Goal: Task Accomplishment & Management: Use online tool/utility

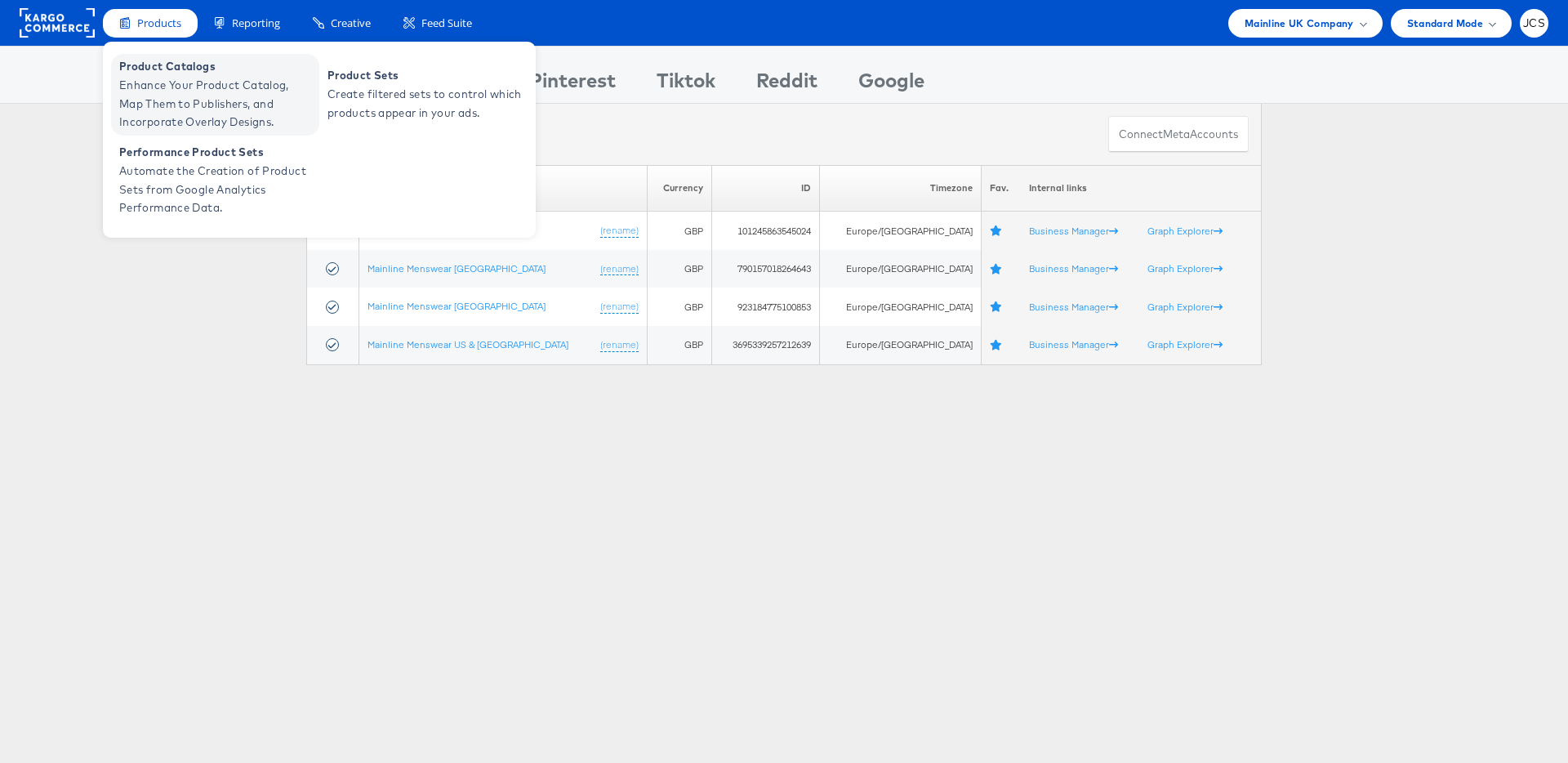
click at [160, 84] on span "Enhance Your Product Catalog, Map Them to Publishers, and Incorporate Overlay D…" at bounding box center [217, 103] width 196 height 55
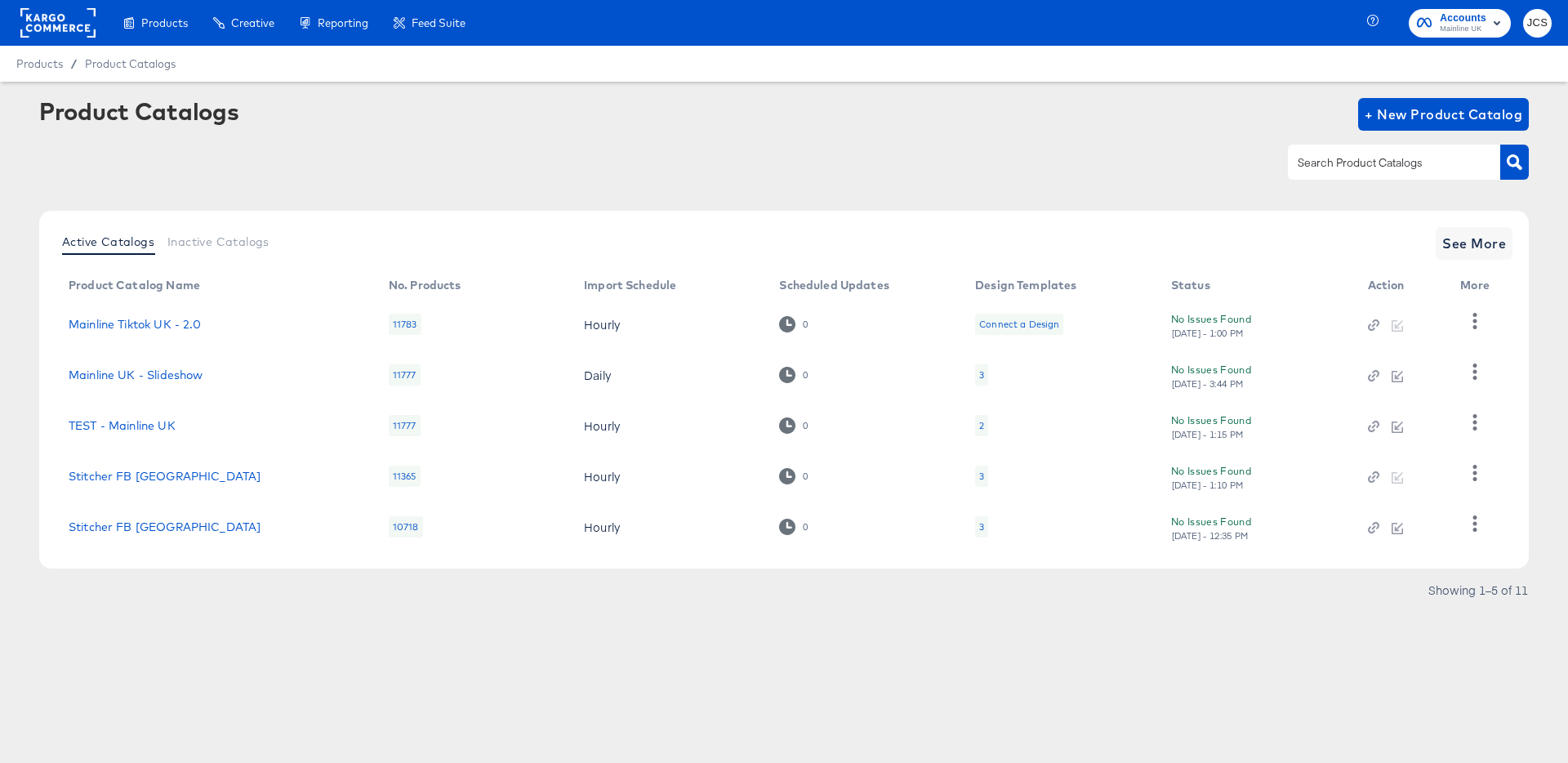
click at [244, 588] on div "Showing 1–5 of 11" at bounding box center [784, 598] width 1490 height 26
click at [1375, 164] on input "text" at bounding box center [1381, 163] width 174 height 19
click at [1473, 28] on span "Mainline UK" at bounding box center [1463, 30] width 47 height 13
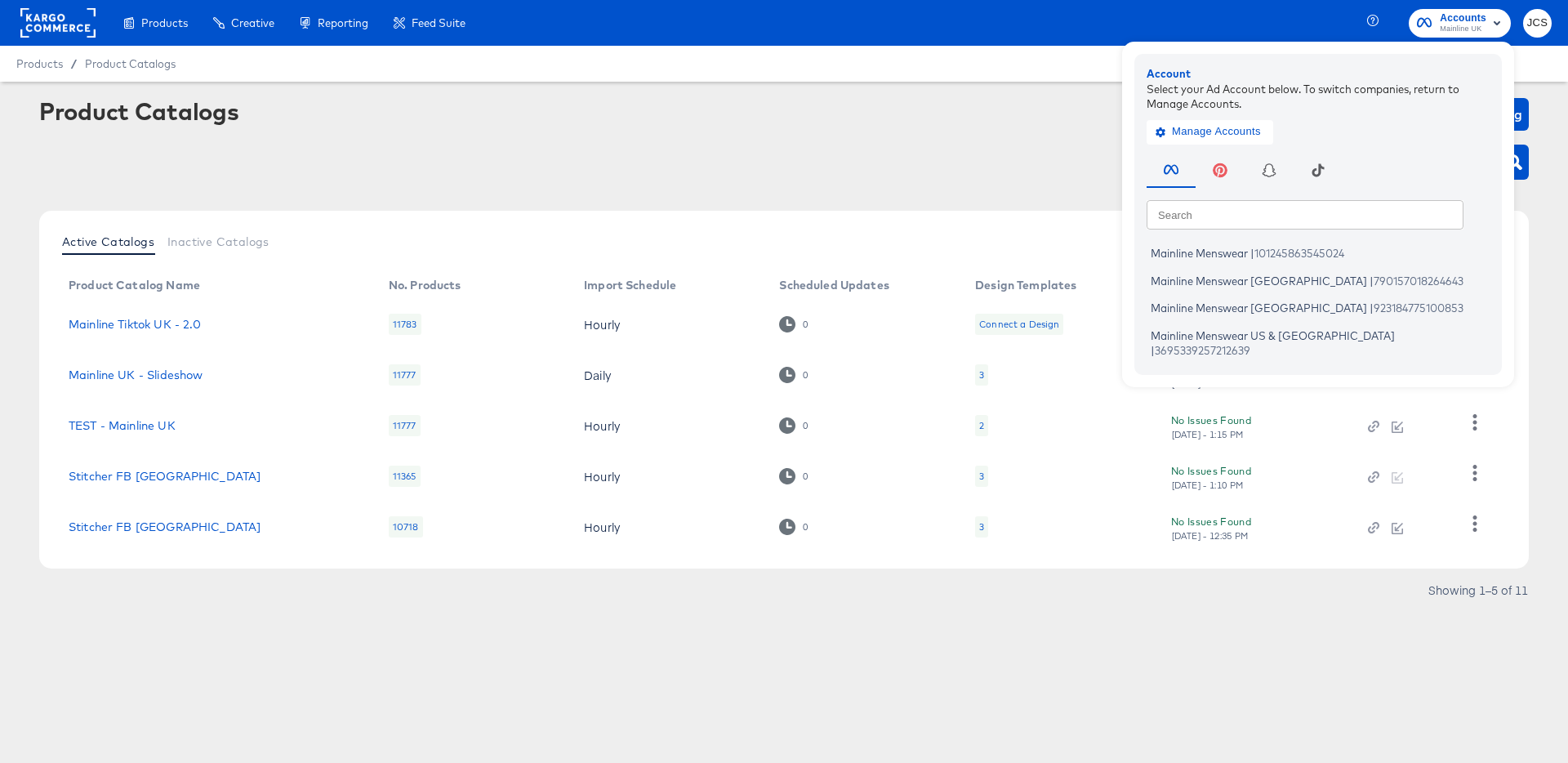
click at [935, 79] on div "Products / Product Catalogs" at bounding box center [784, 64] width 1568 height 36
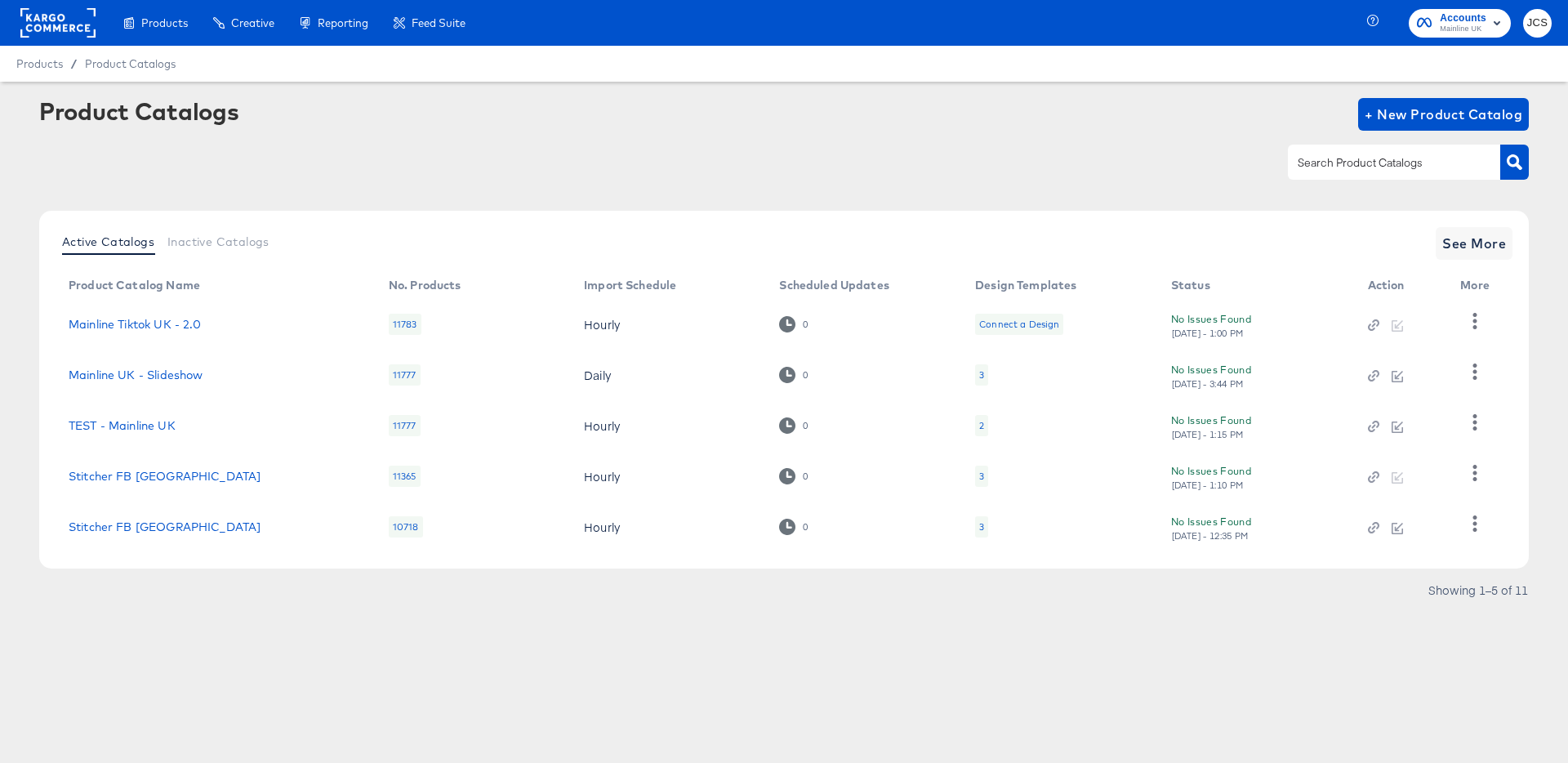
click at [73, 28] on rect at bounding box center [58, 23] width 75 height 30
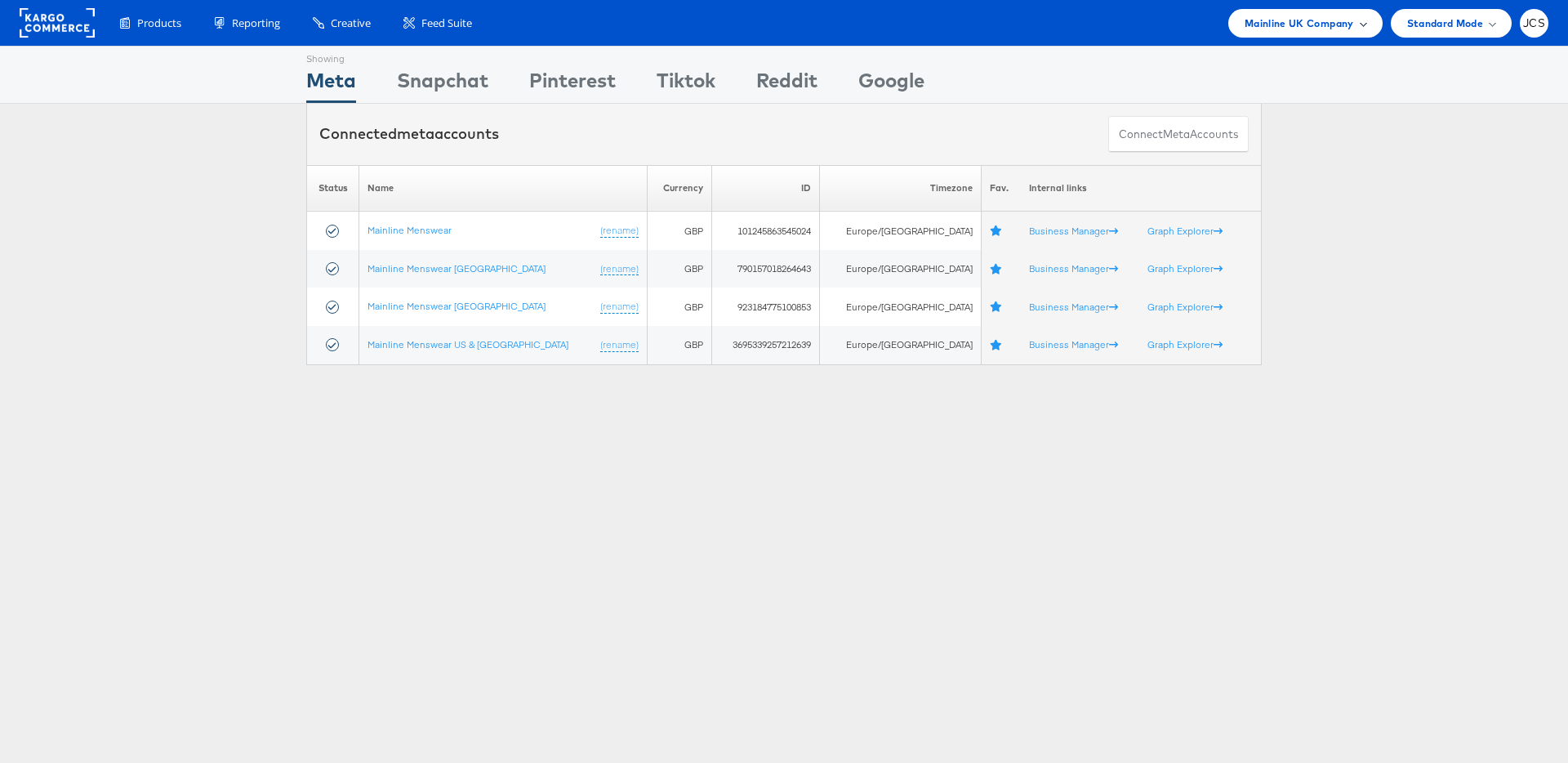
click at [1319, 22] on span "Mainline UK Company" at bounding box center [1299, 23] width 109 height 17
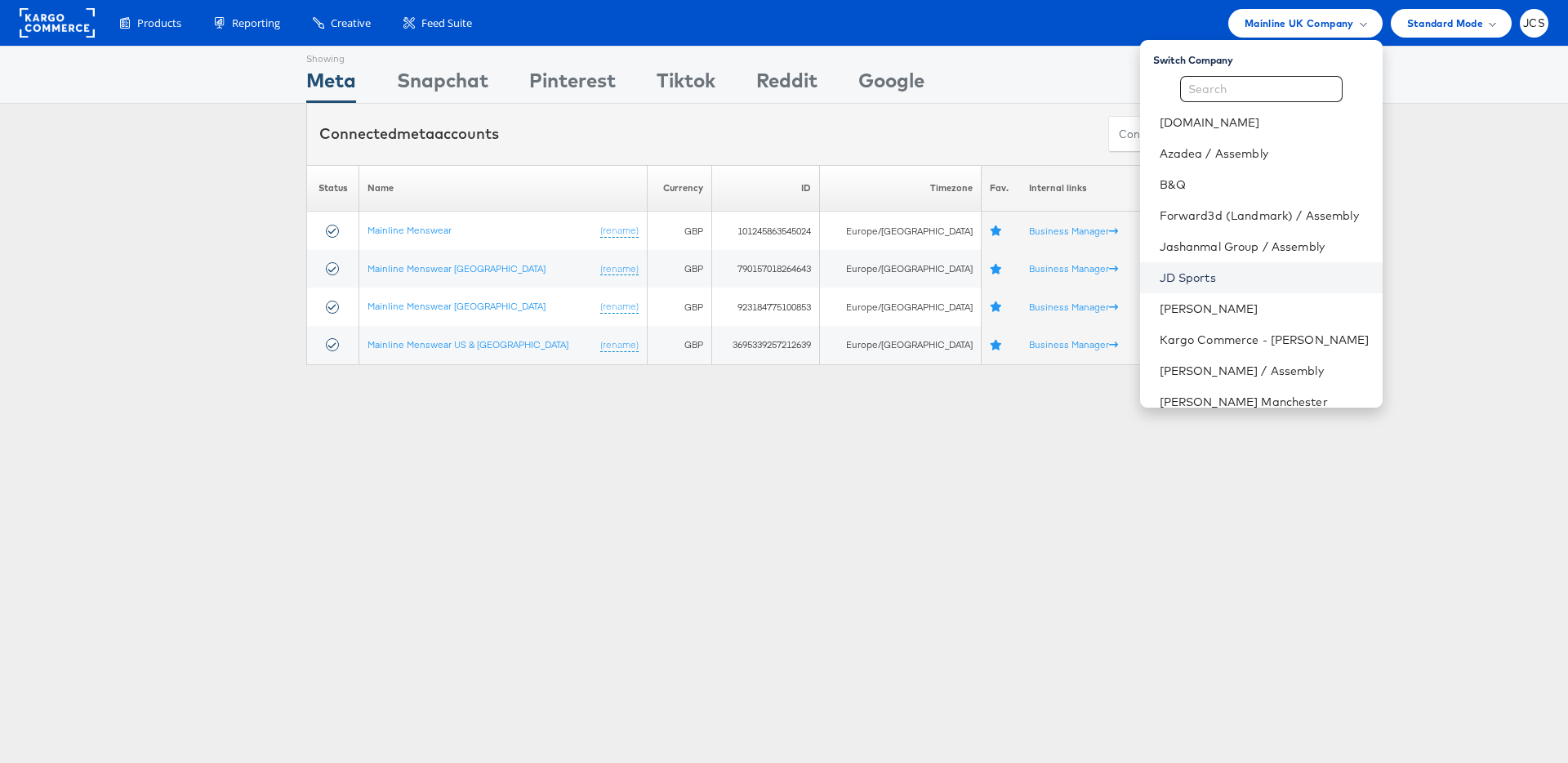
click at [1160, 275] on link "JD Sports" at bounding box center [1264, 277] width 210 height 16
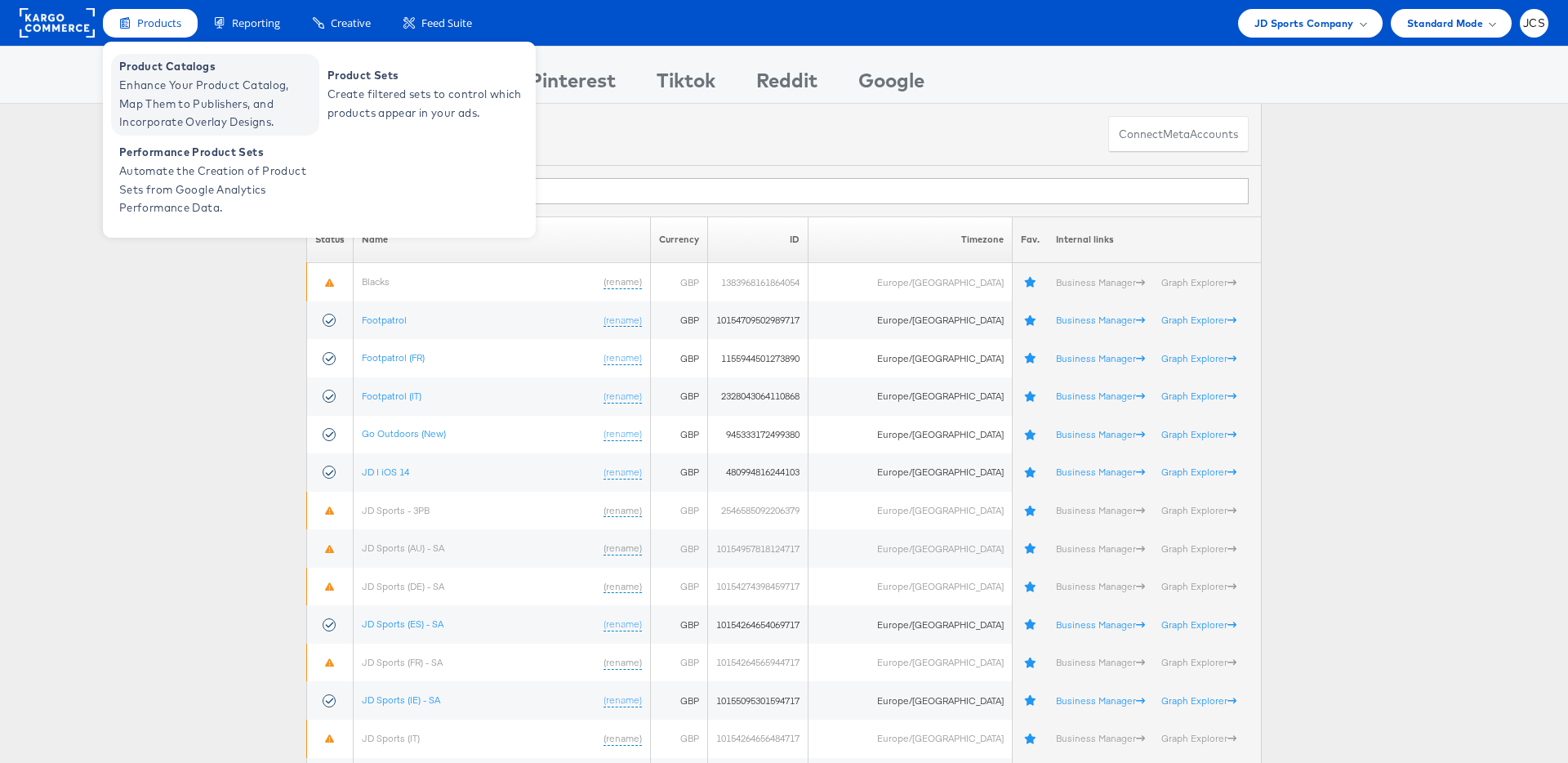
click at [157, 95] on span "Enhance Your Product Catalog, Map Them to Publishers, and Incorporate Overlay D…" at bounding box center [217, 103] width 196 height 55
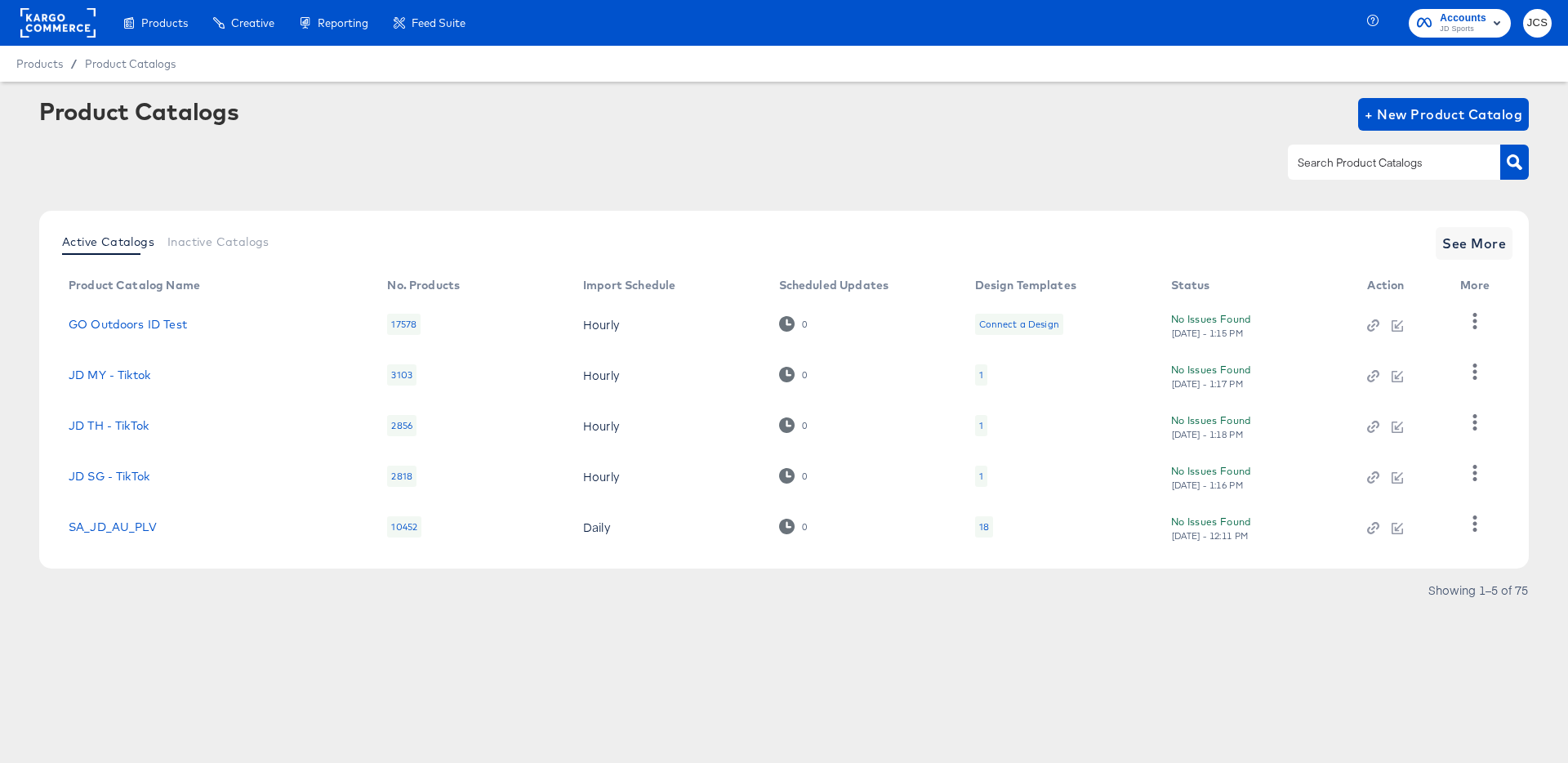
click at [1353, 168] on input "text" at bounding box center [1381, 163] width 174 height 19
type input "pin"
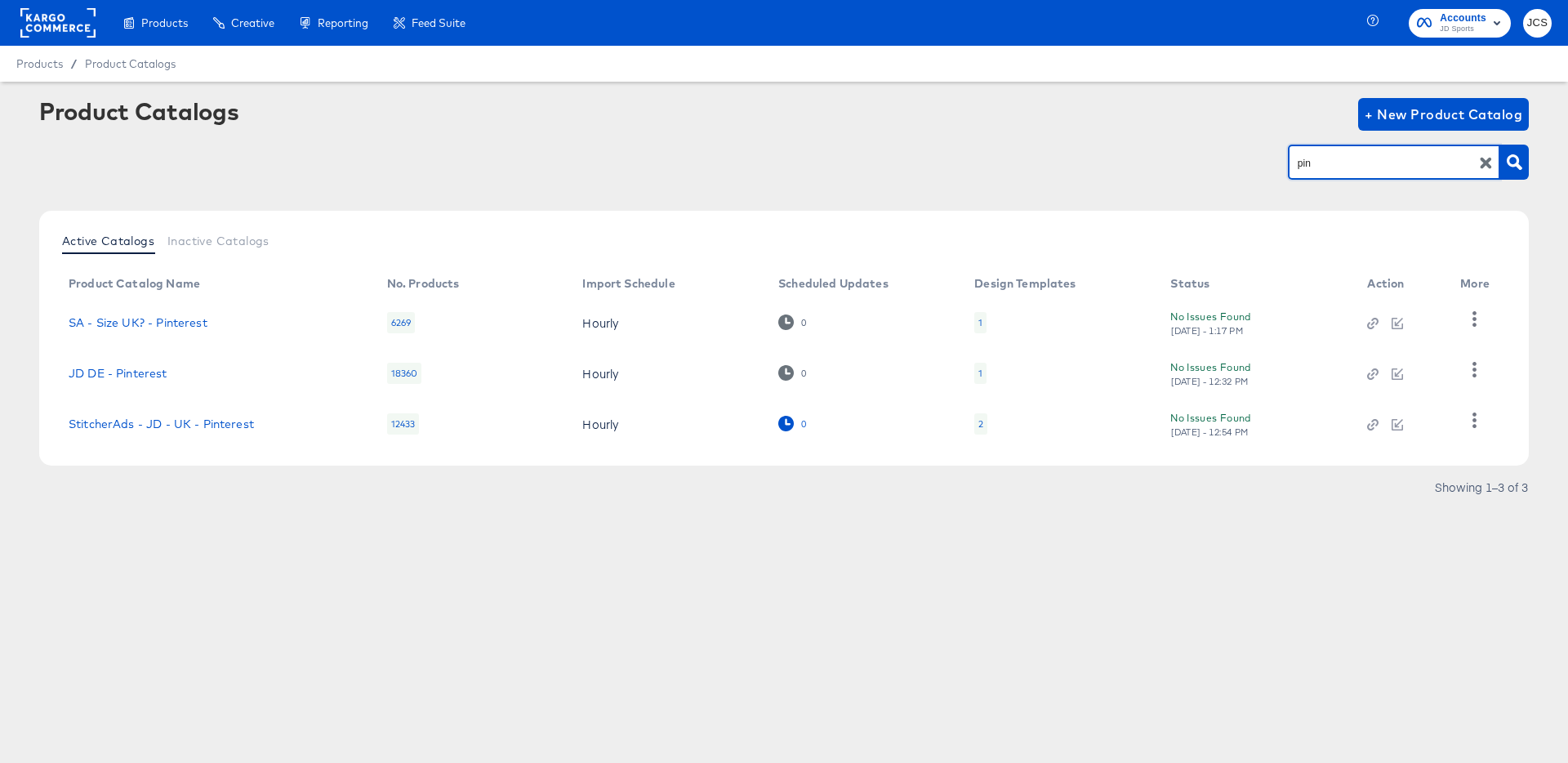
click at [782, 429] on icon at bounding box center [786, 423] width 16 height 16
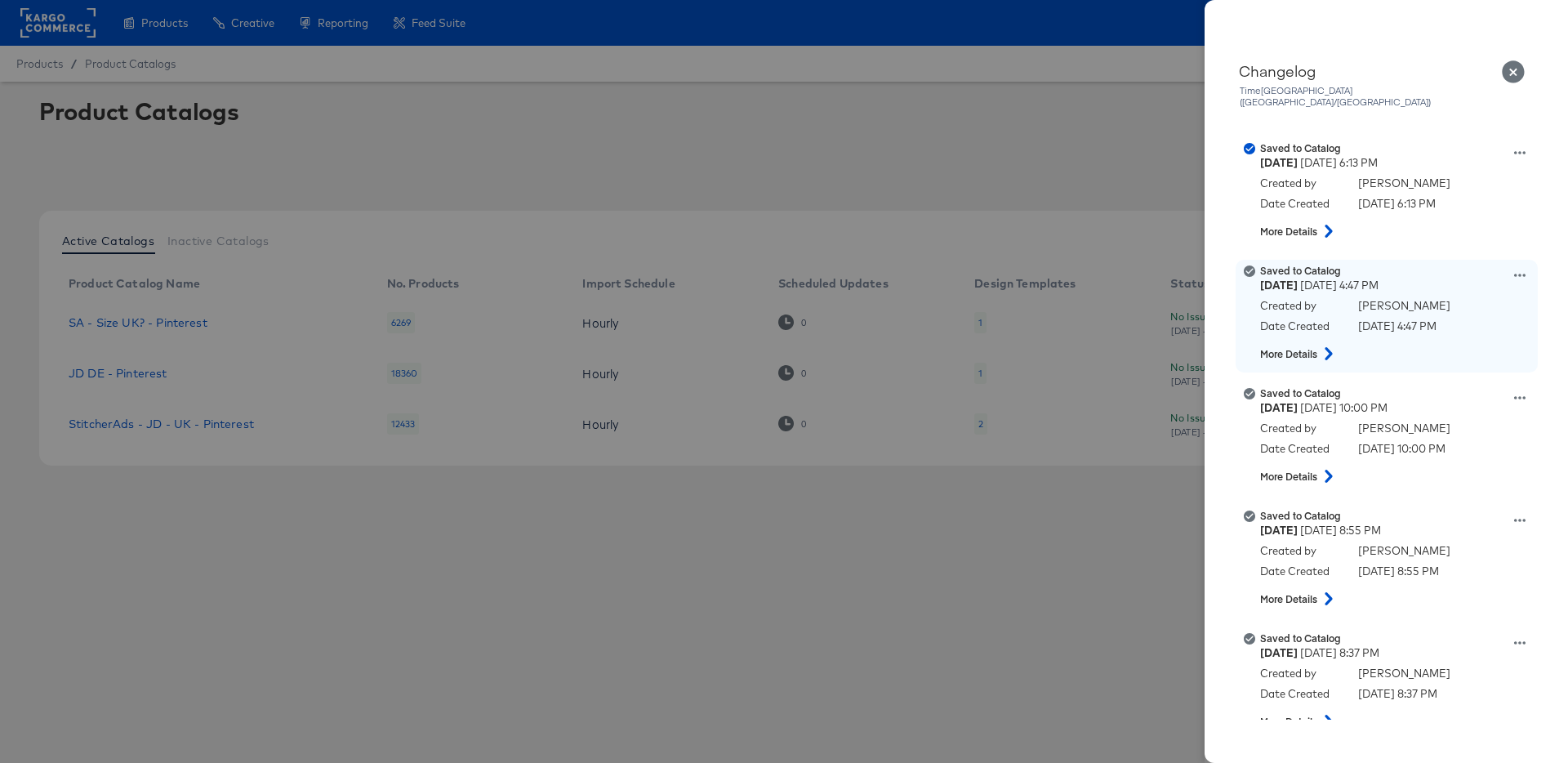
click at [1328, 347] on icon at bounding box center [1328, 354] width 7 height 13
